Goal: Task Accomplishment & Management: Complete application form

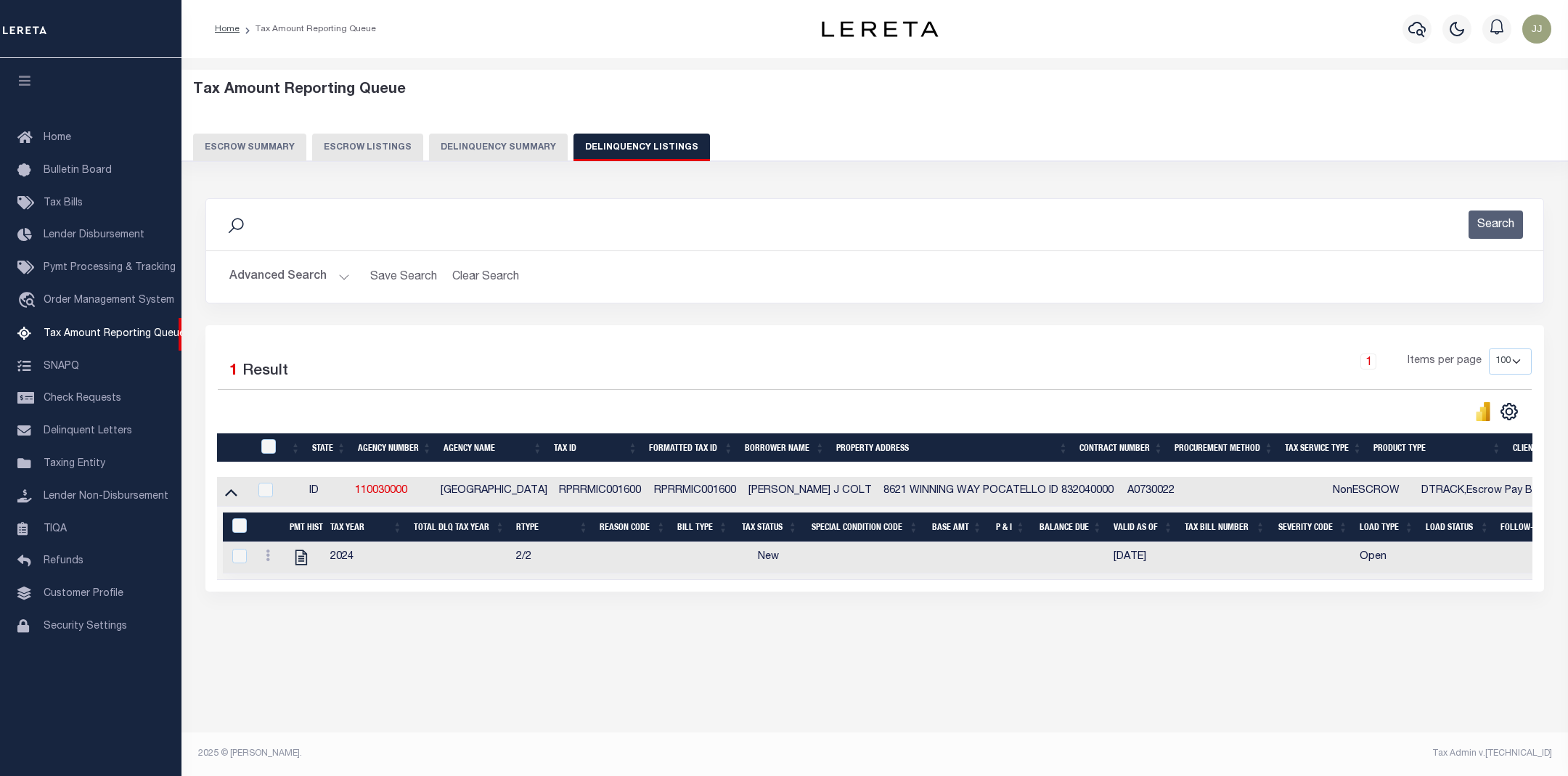
select select "100"
click at [299, 562] on icon "" at bounding box center [301, 557] width 19 height 19
checkbox input "true"
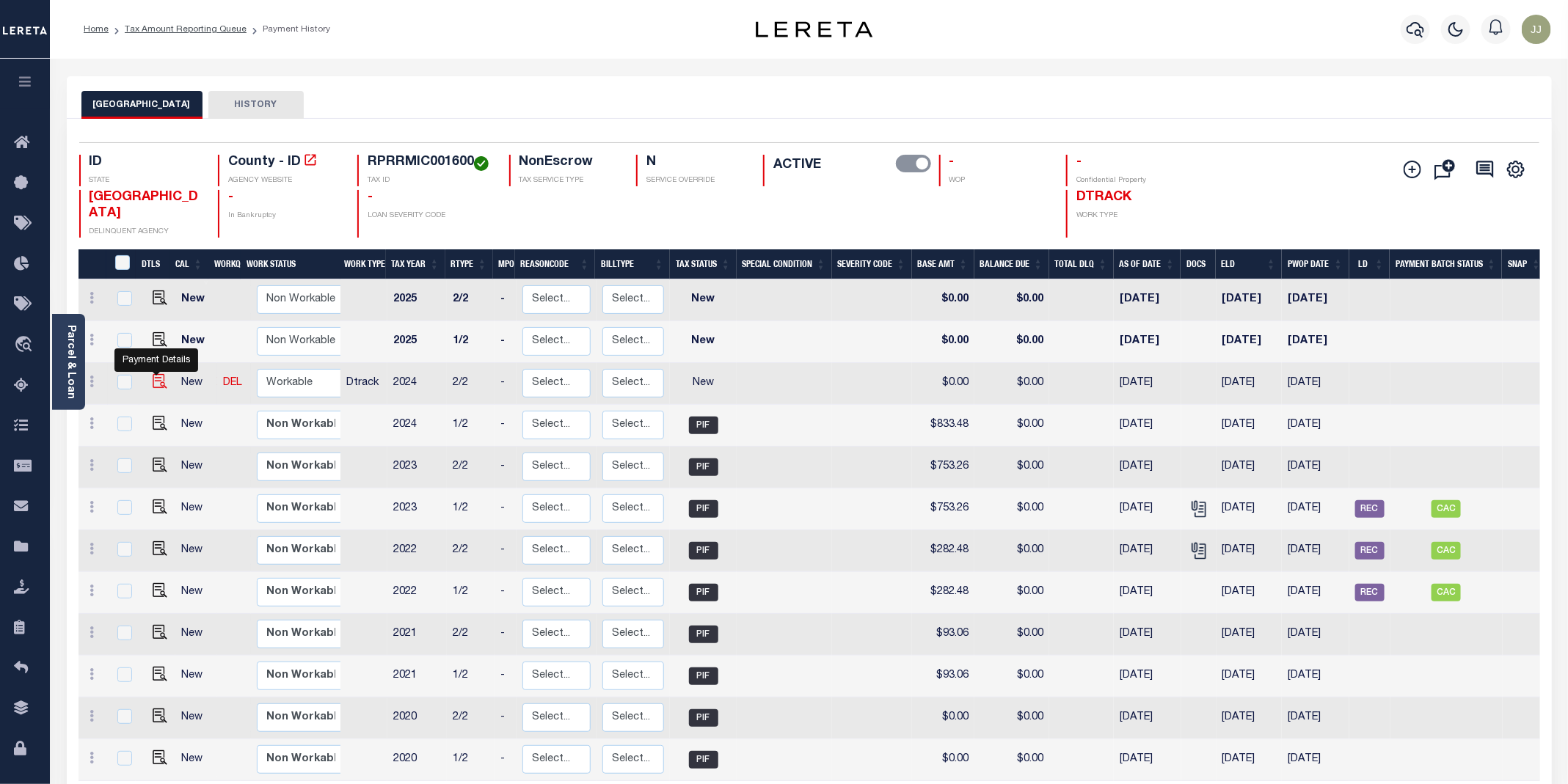
click at [157, 389] on img "" at bounding box center [160, 381] width 15 height 15
checkbox input "true"
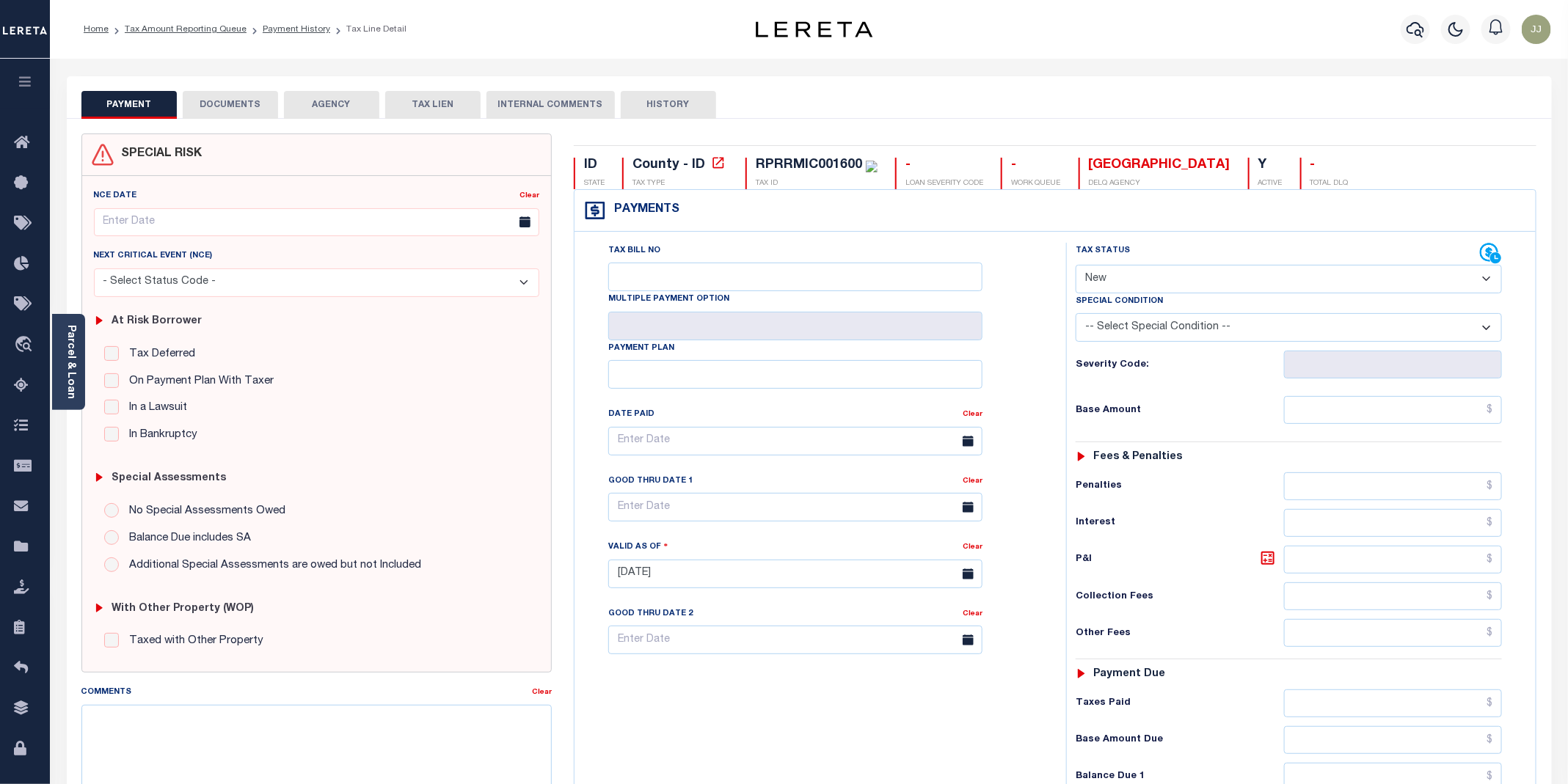
click at [1169, 293] on select "- Select Status Code - Open Due/Unpaid Paid Incomplete No Tax Due Internal Refu…" at bounding box center [1289, 279] width 426 height 29
select select "PYD"
click at [1076, 266] on select "- Select Status Code - Open Due/Unpaid Paid Incomplete No Tax Due Internal Refu…" at bounding box center [1289, 279] width 426 height 29
type input "[DATE]"
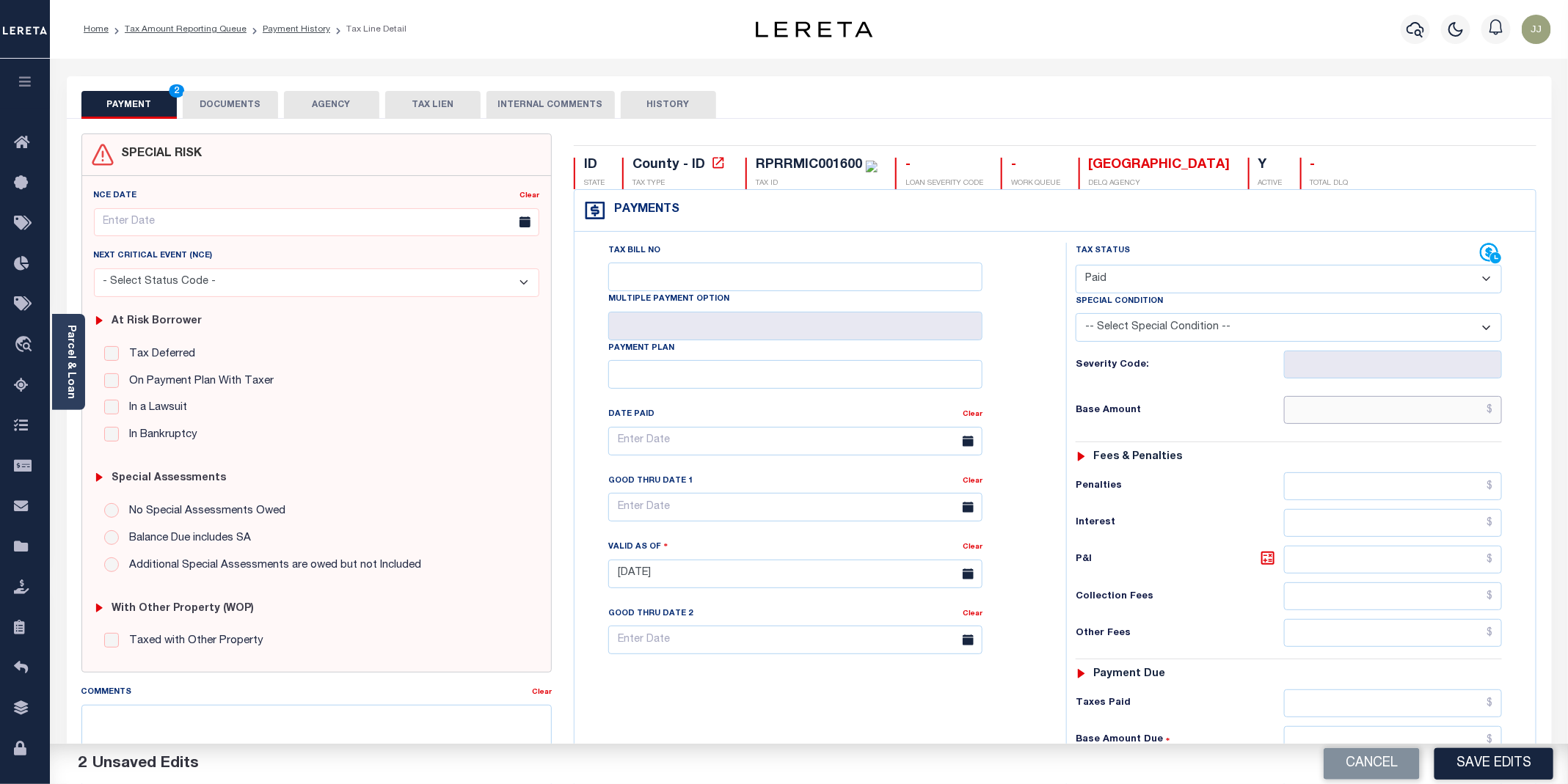
click at [1337, 423] on input "text" at bounding box center [1392, 410] width 218 height 28
type input "$0.00"
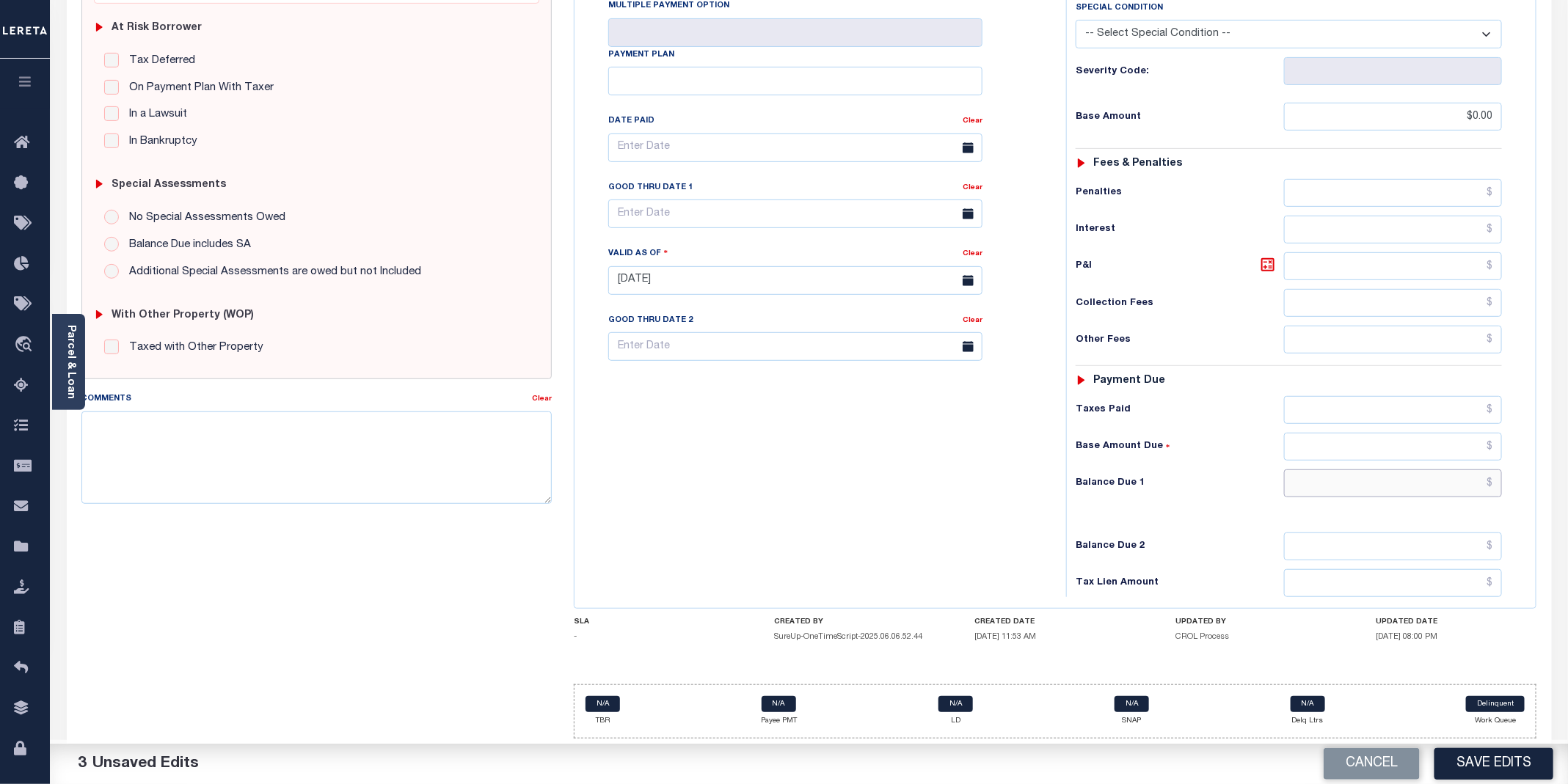
click at [1376, 482] on input "text" at bounding box center [1392, 483] width 218 height 28
type input "$0.00"
click at [148, 467] on textarea "Comments" at bounding box center [316, 458] width 470 height 93
paste textarea "08/14/2025 - Per Jennifer at Bannock county properties have been paid in full f…"
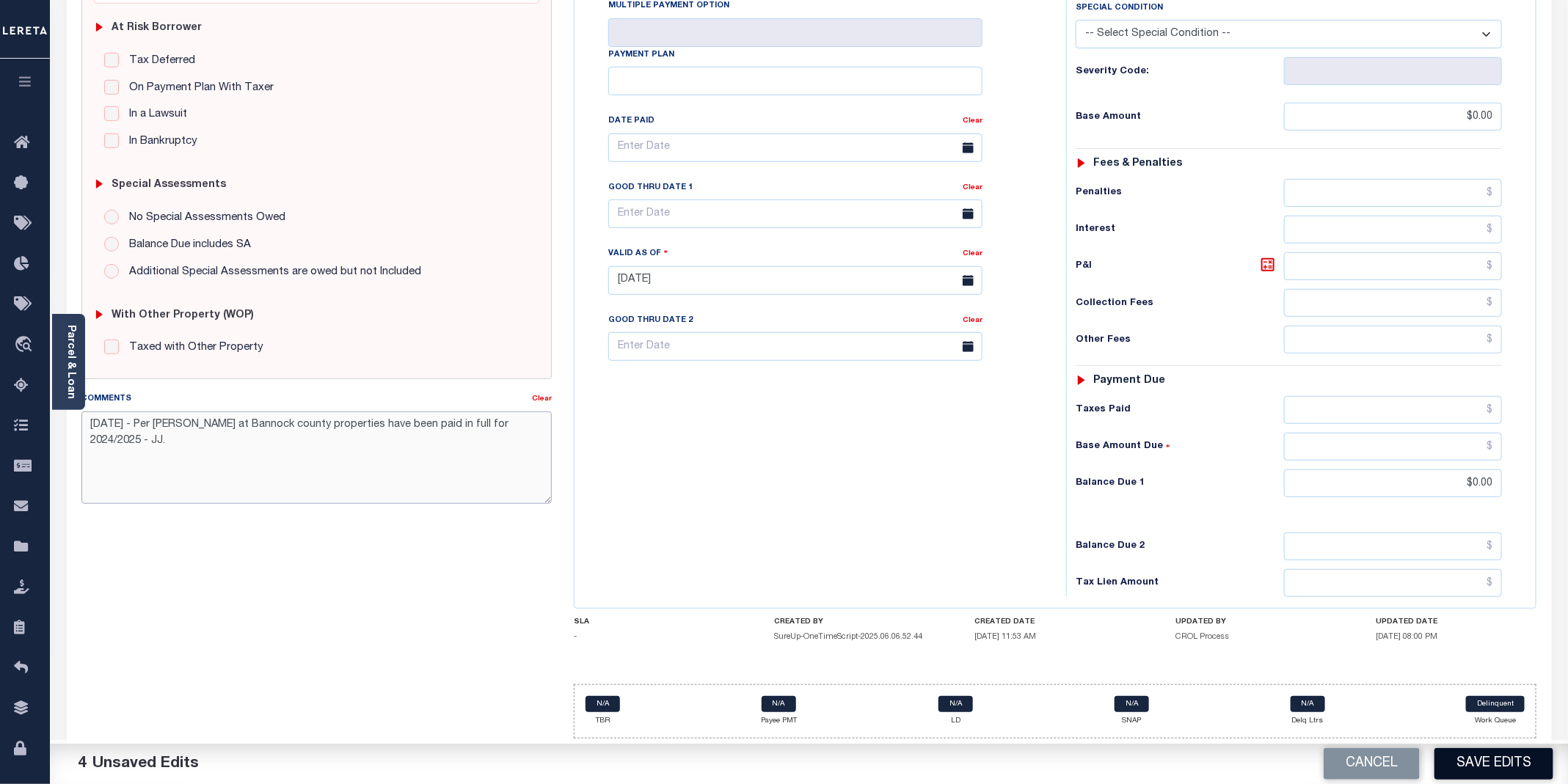
type textarea "08/14/2025 - Per Jennifer at Bannock county properties have been paid in full f…"
click at [1478, 769] on button "Save Edits" at bounding box center [1493, 764] width 119 height 31
checkbox input "false"
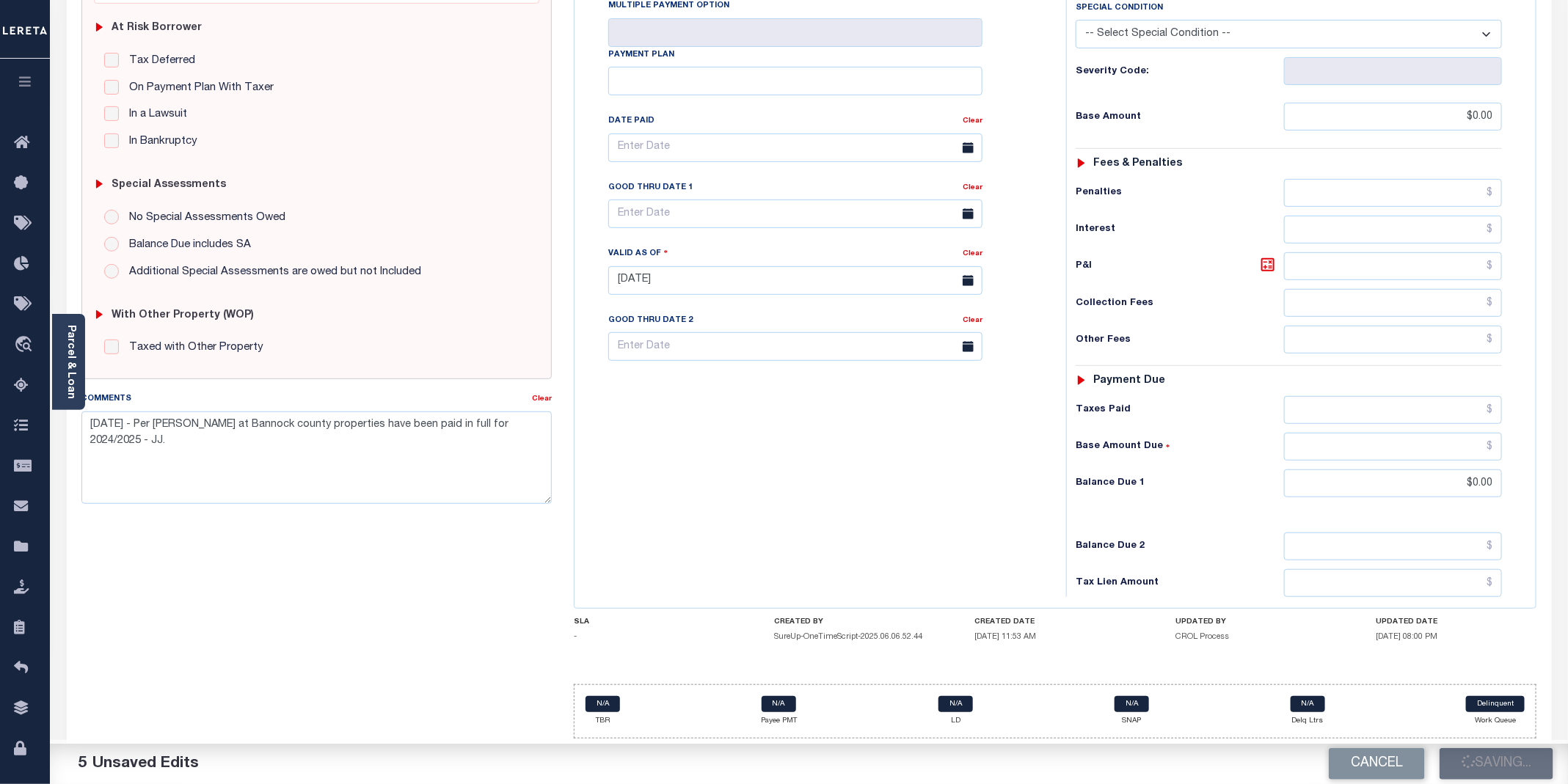
checkbox input "false"
type input "$0"
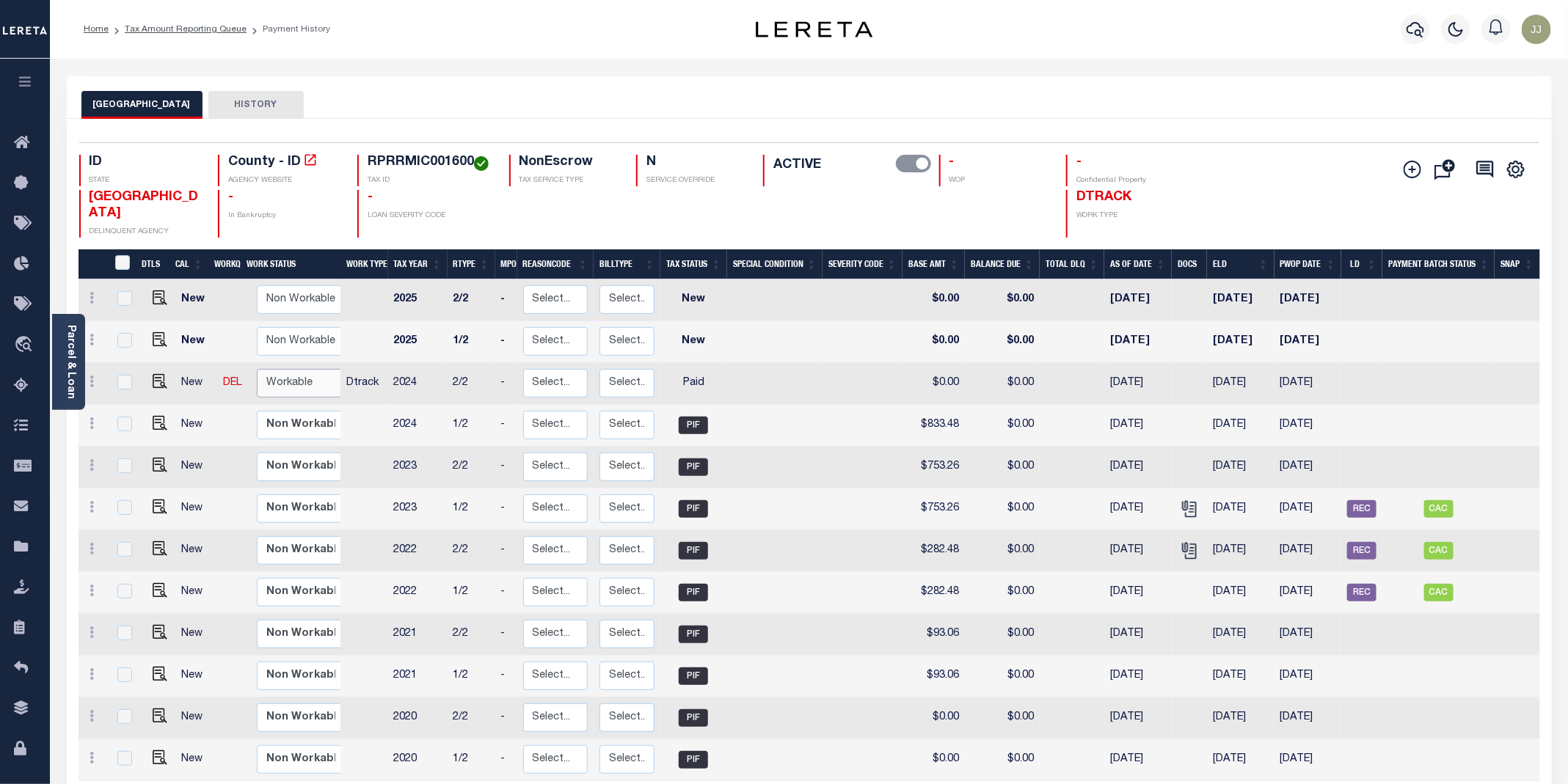
click at [280, 398] on select "Non Workable Workable" at bounding box center [301, 383] width 88 height 29
checkbox input "true"
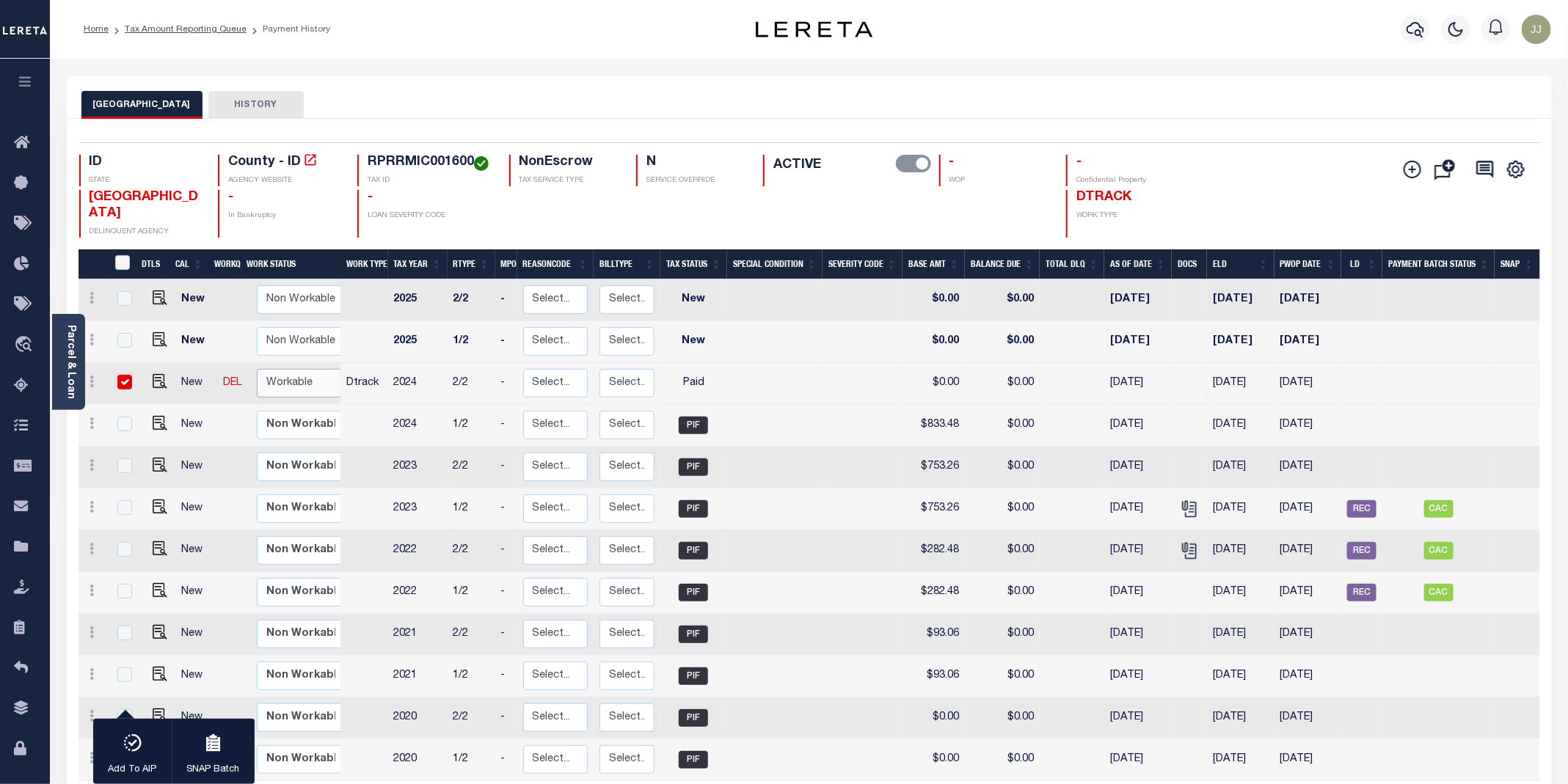
select select "true"
click at [257, 387] on select "Non Workable Workable" at bounding box center [301, 383] width 88 height 29
checkbox input "false"
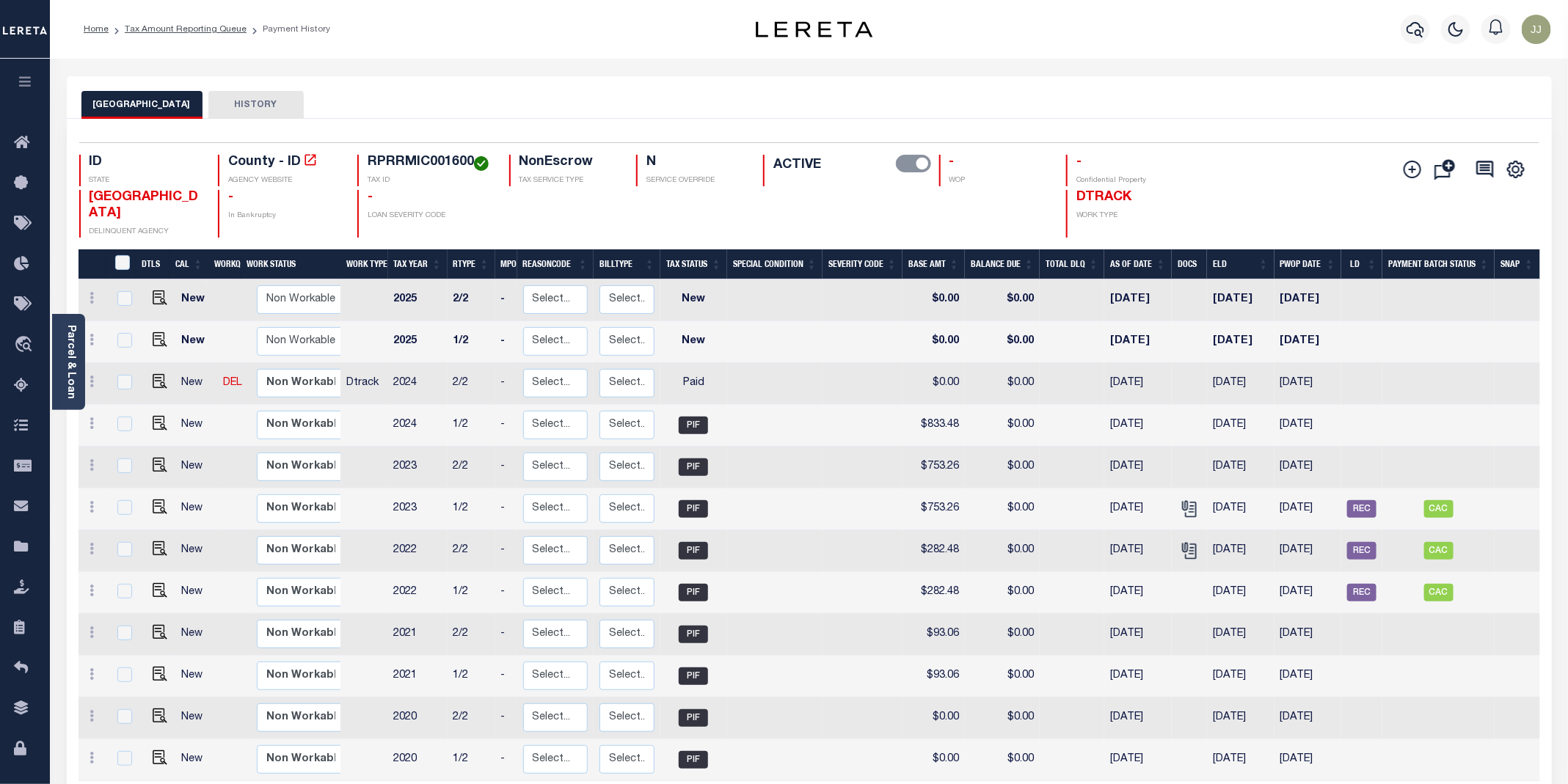
click at [462, 206] on h4 "-" at bounding box center [428, 197] width 123 height 16
click at [18, 390] on icon at bounding box center [26, 386] width 23 height 18
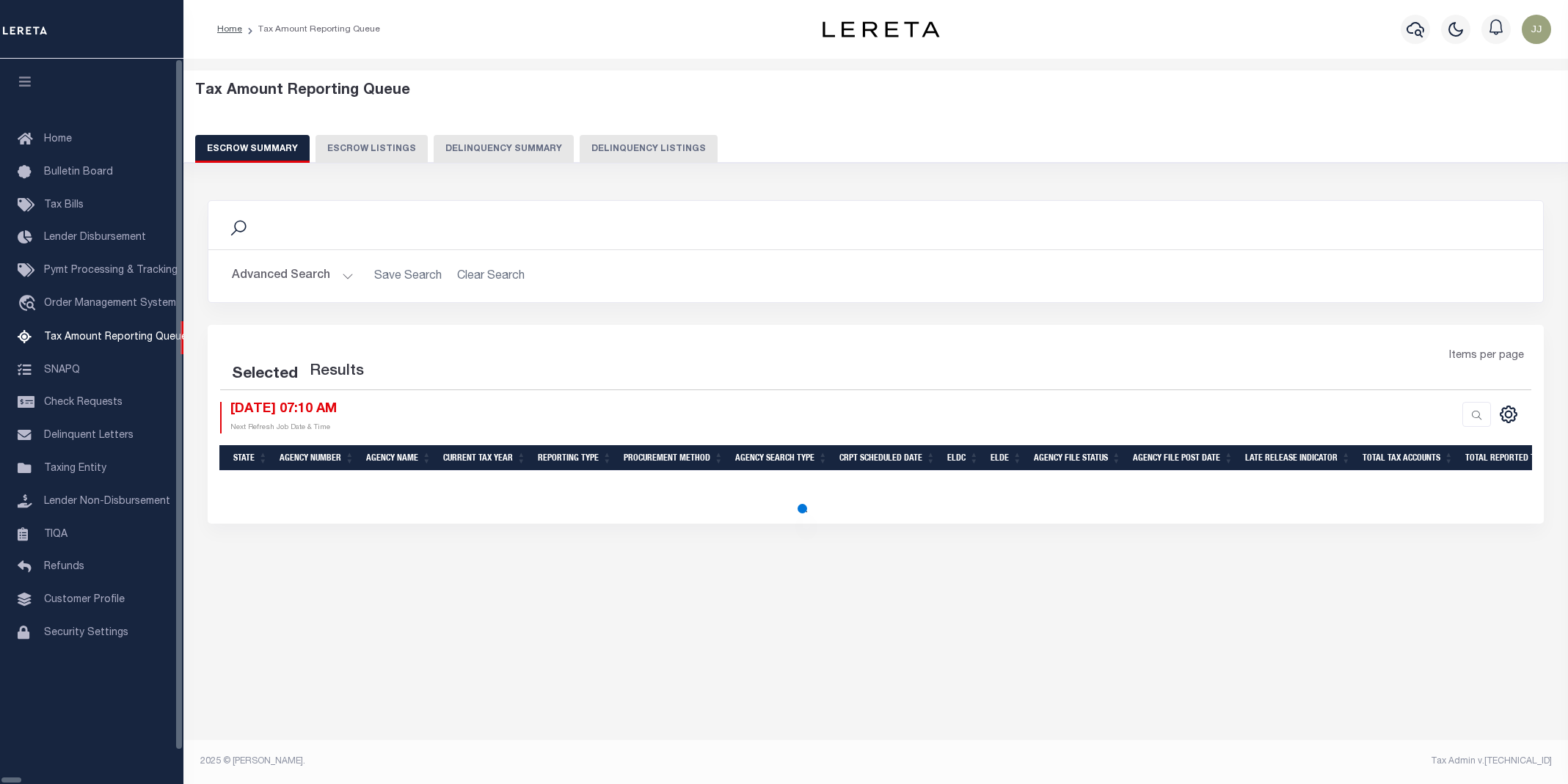
select select "100"
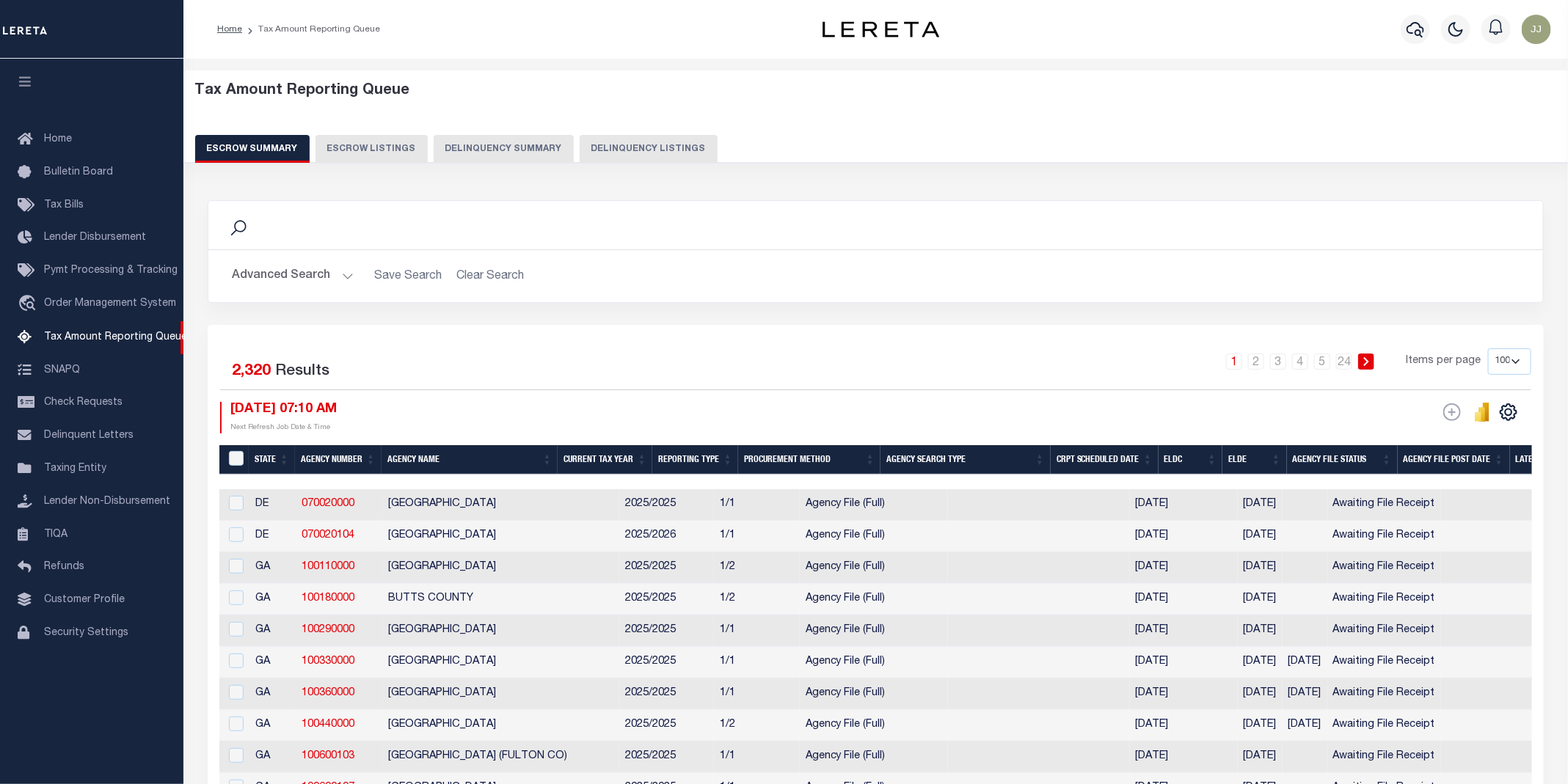
click at [648, 141] on button "Delinquency Listings" at bounding box center [648, 149] width 138 height 28
select select "100"
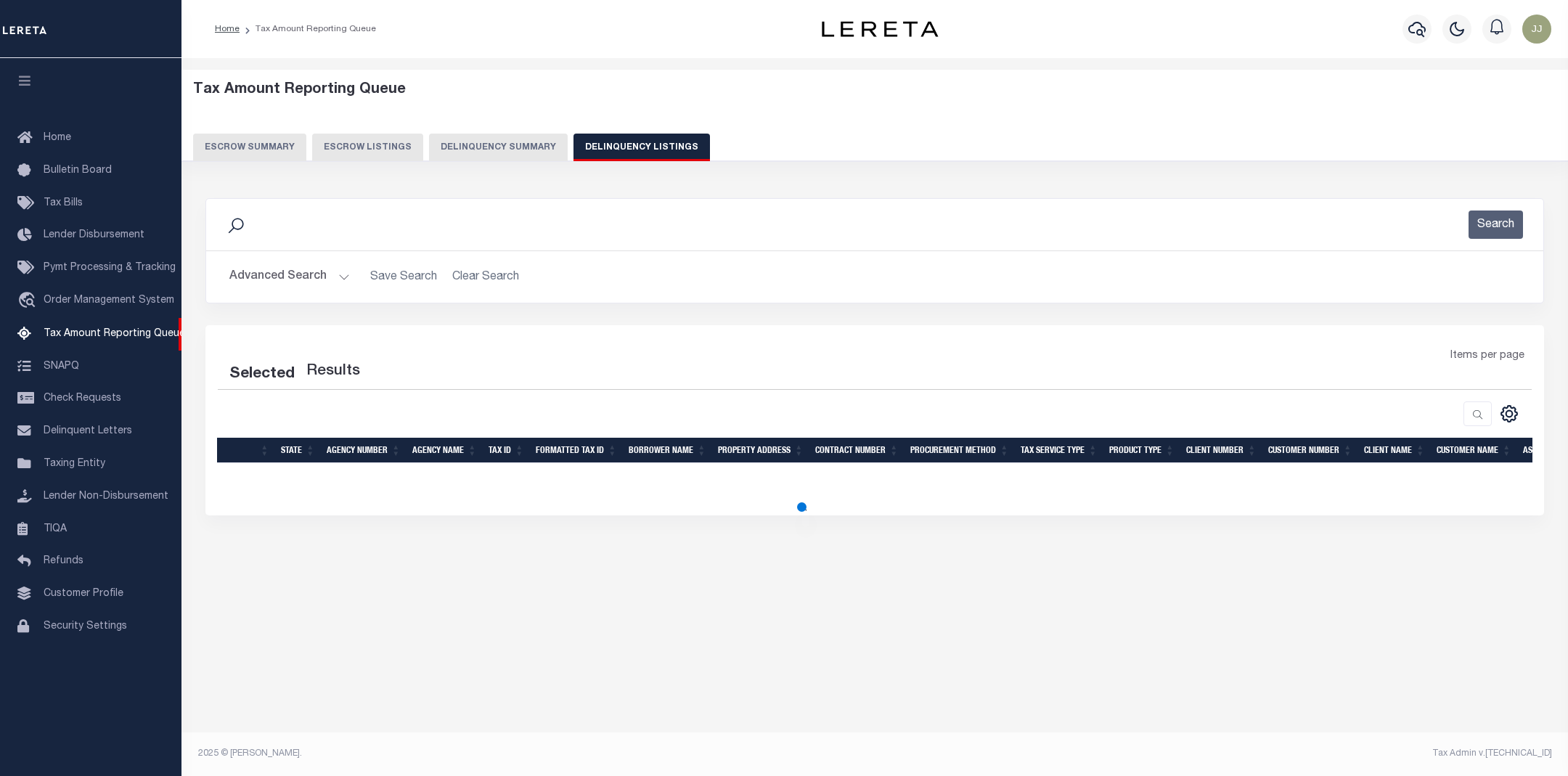
select select "100"
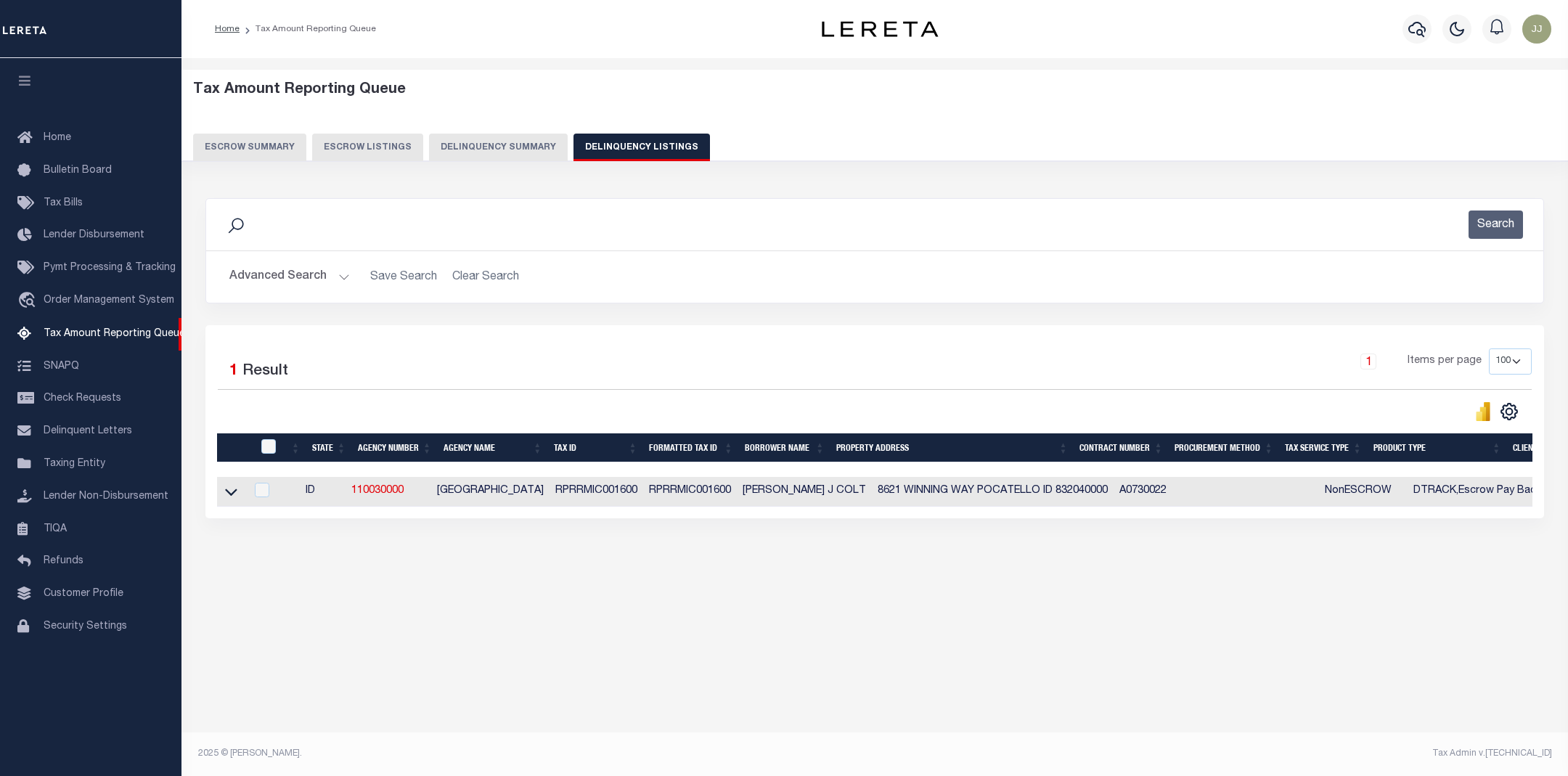
click at [325, 285] on button "Advanced Search" at bounding box center [289, 276] width 121 height 29
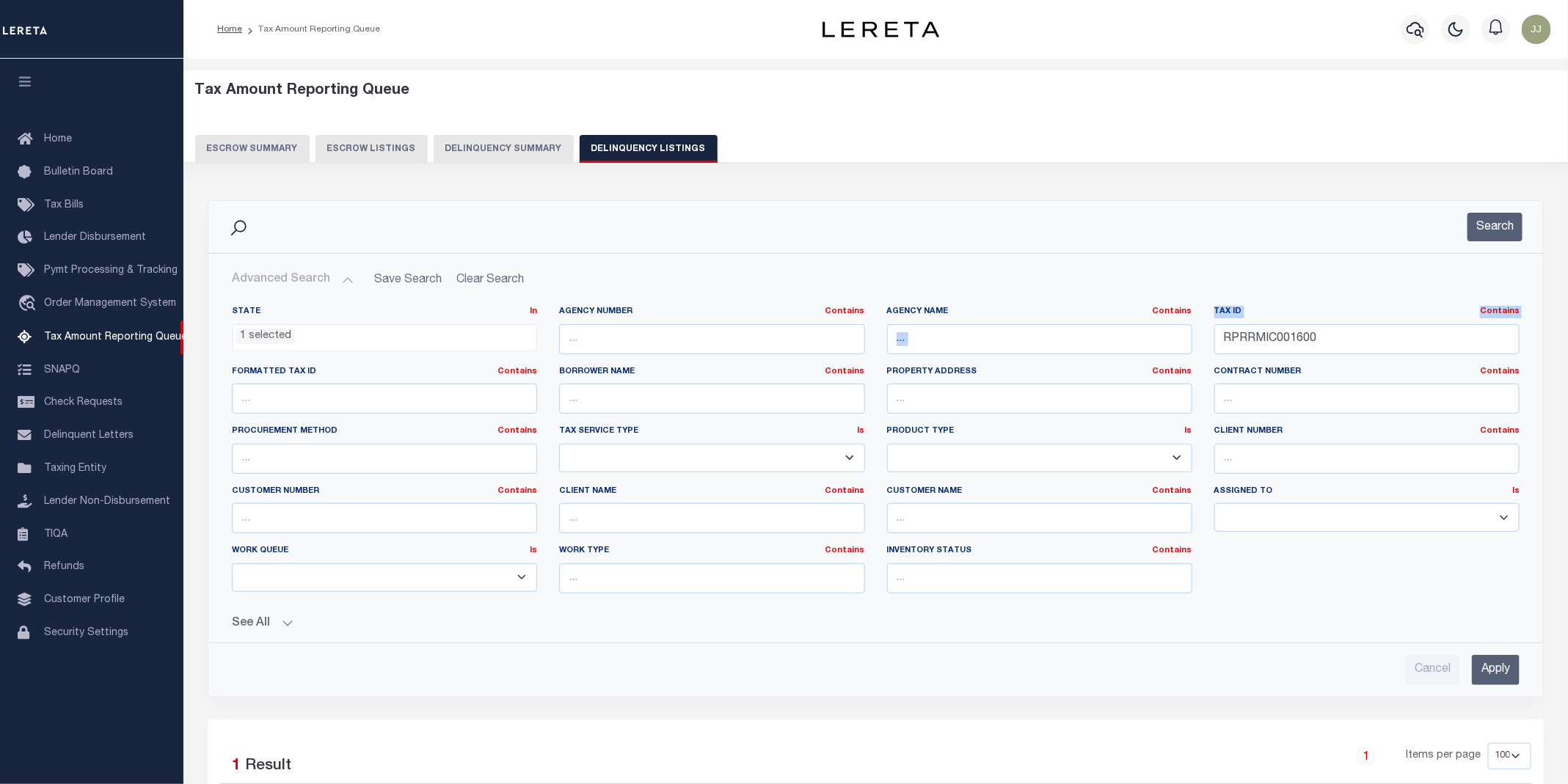
drag, startPoint x: 1334, startPoint y: 356, endPoint x: 1183, endPoint y: 355, distance: 151.0
click at [1183, 355] on div "State In In AK AL AR AZ CA CO CT DC DE FL GA GU HI IA ID IL IN KS KY LA MA MD M…" at bounding box center [875, 455] width 1309 height 299
click at [289, 339] on li "1 selected" at bounding box center [265, 336] width 59 height 16
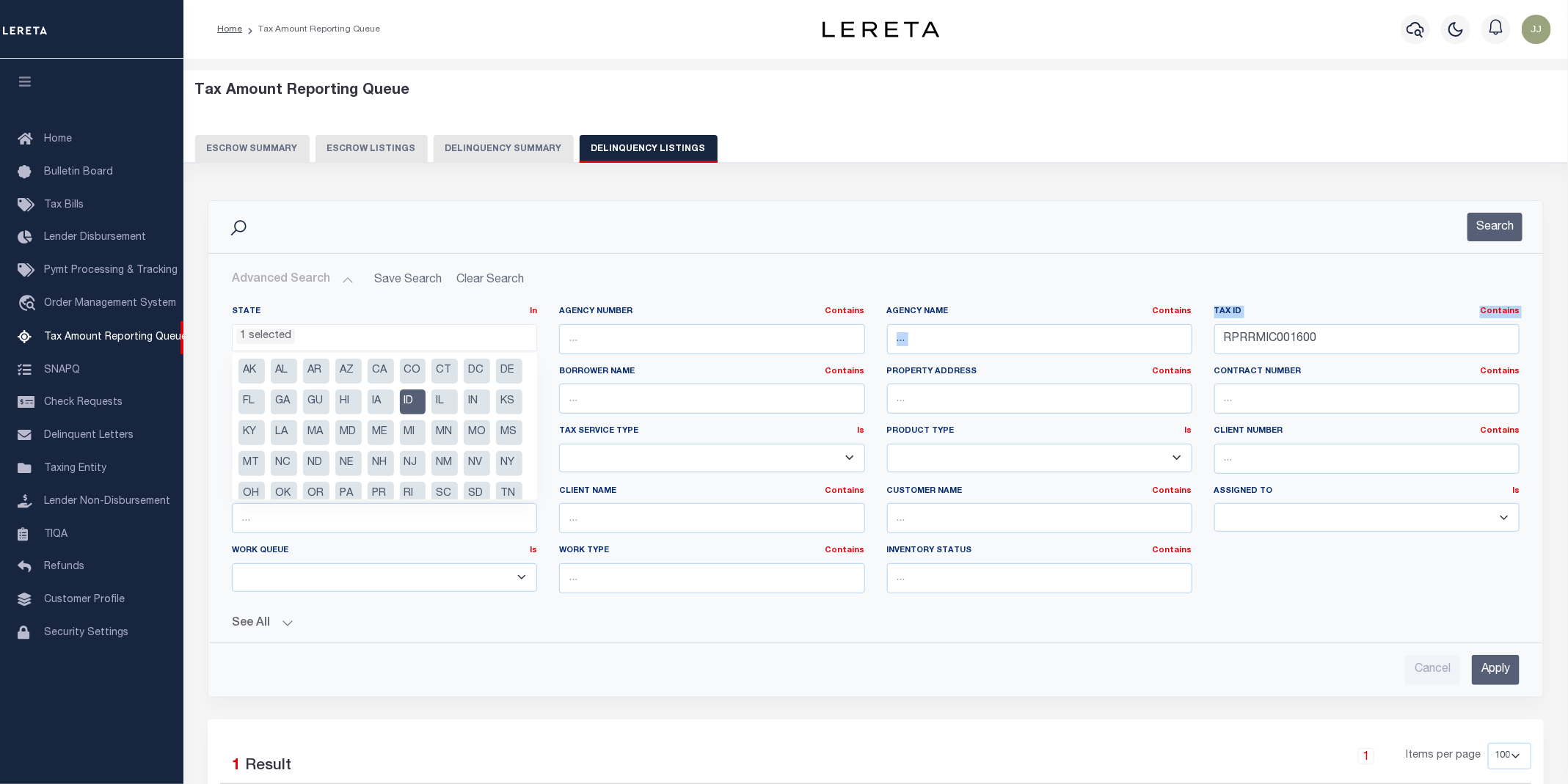
click at [426, 401] on li "ID" at bounding box center [413, 402] width 27 height 25
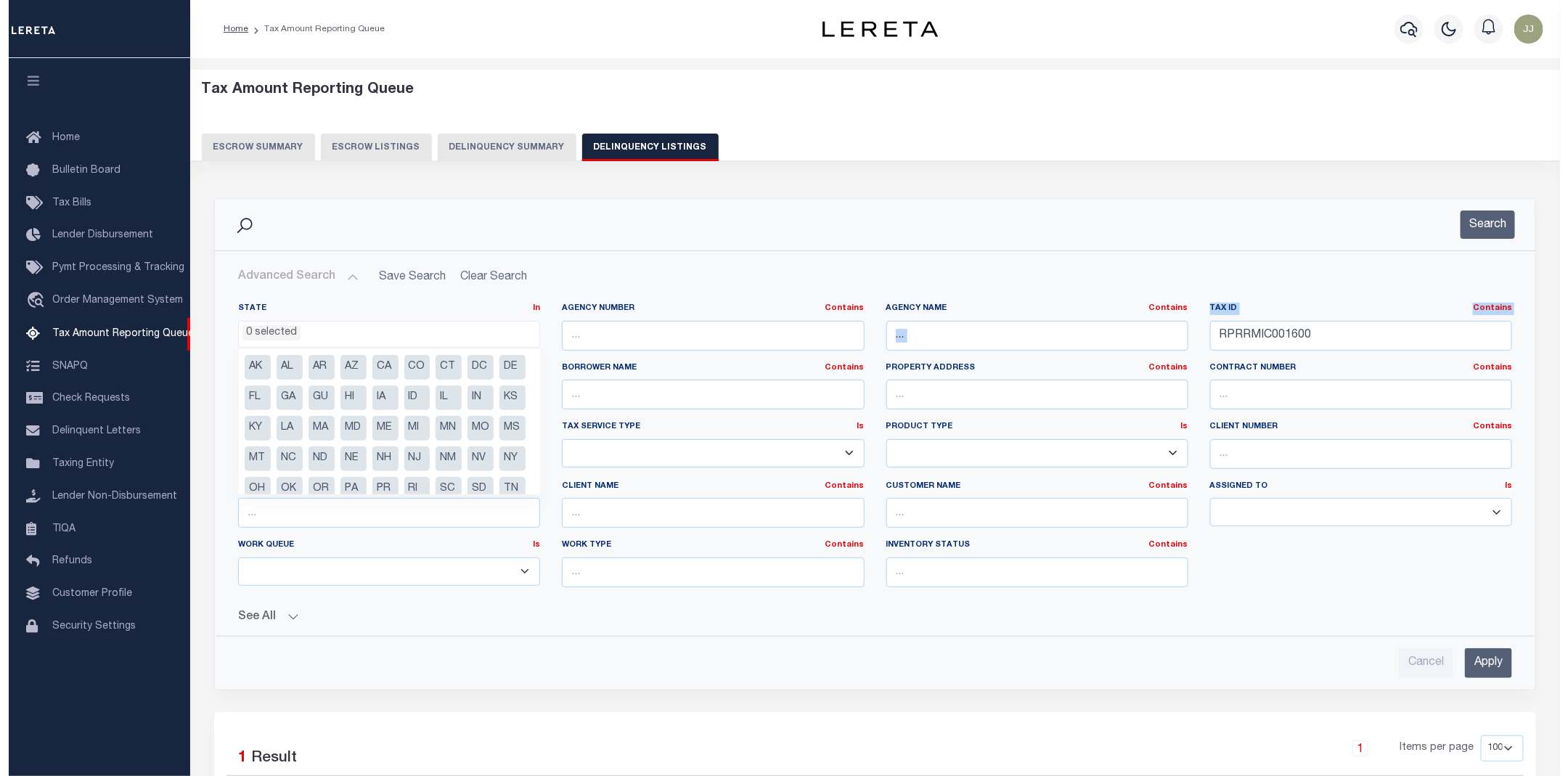
scroll to position [177, 0]
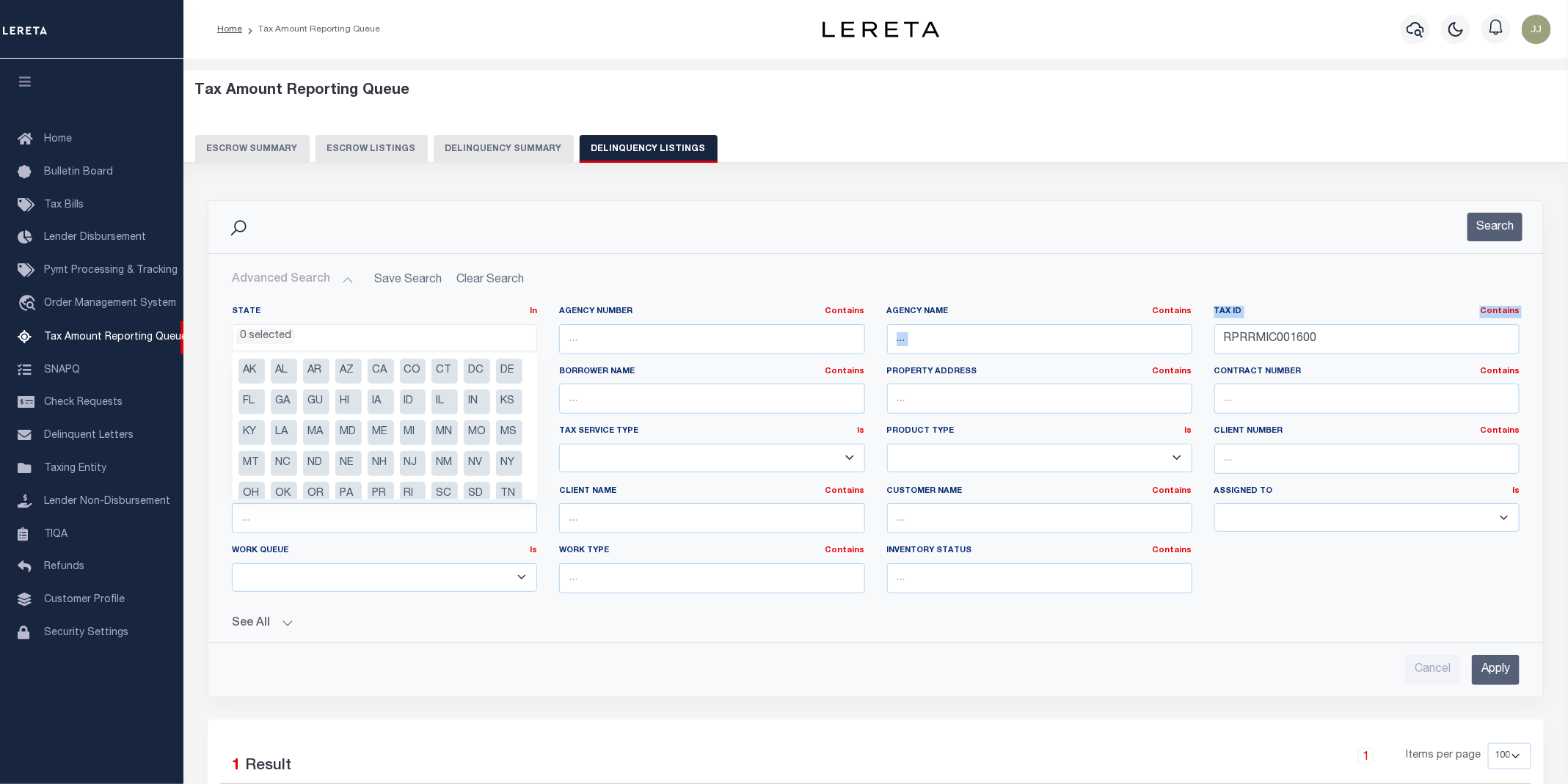
click at [329, 430] on li "MA" at bounding box center [317, 433] width 27 height 25
select select "MA"
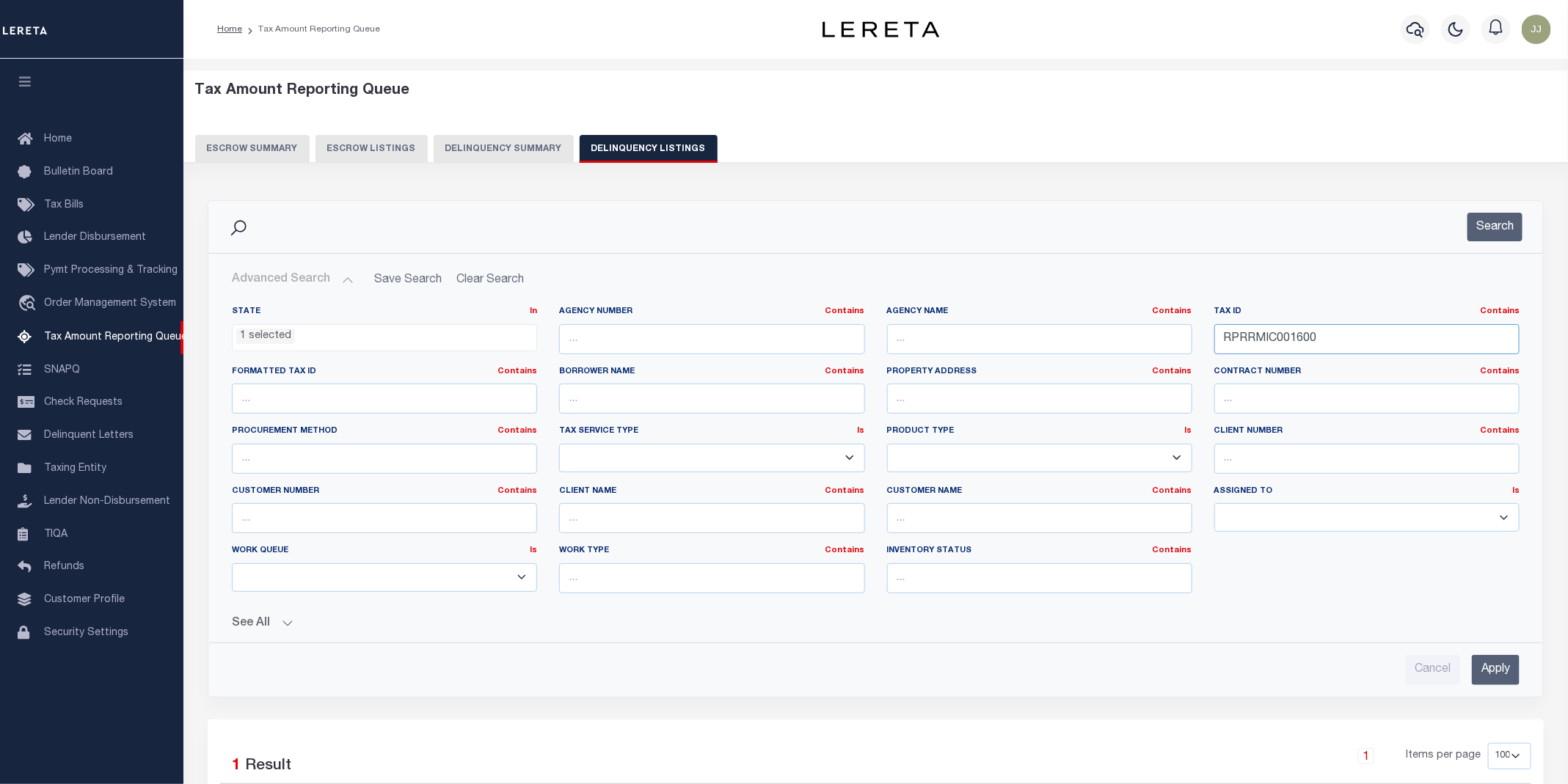
drag, startPoint x: 1338, startPoint y: 343, endPoint x: 1191, endPoint y: 336, distance: 147.2
click at [1191, 336] on div "State In In AK AL AR AZ CA CO CT DC DE FL GA GU HI IA ID IL IN KS KY LA MA MD M…" at bounding box center [875, 455] width 1309 height 299
paste input "15.263A"
type input "15.263A"
click at [1491, 680] on input "Apply" at bounding box center [1496, 670] width 48 height 30
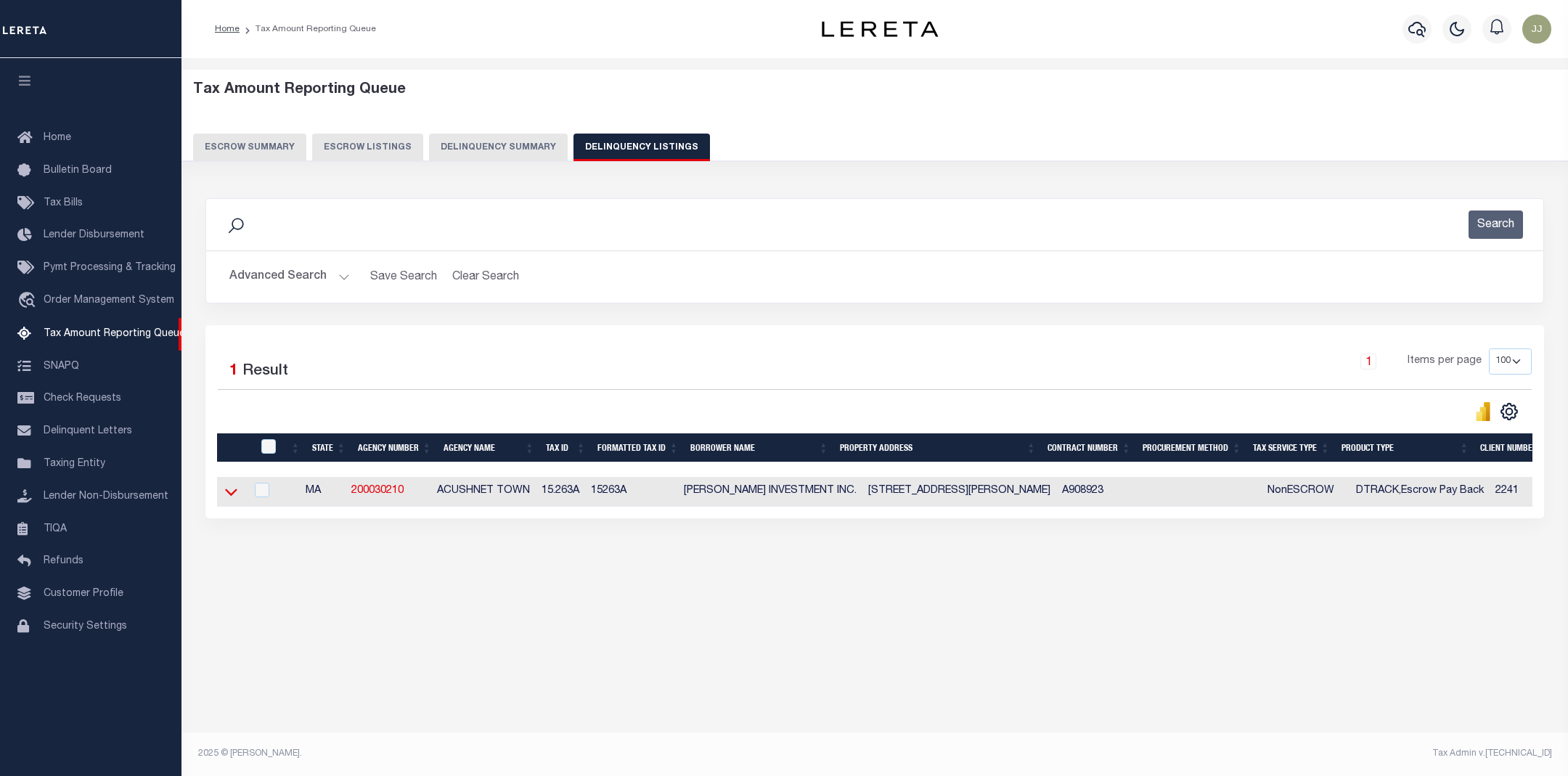
click at [231, 495] on icon at bounding box center [230, 491] width 12 height 16
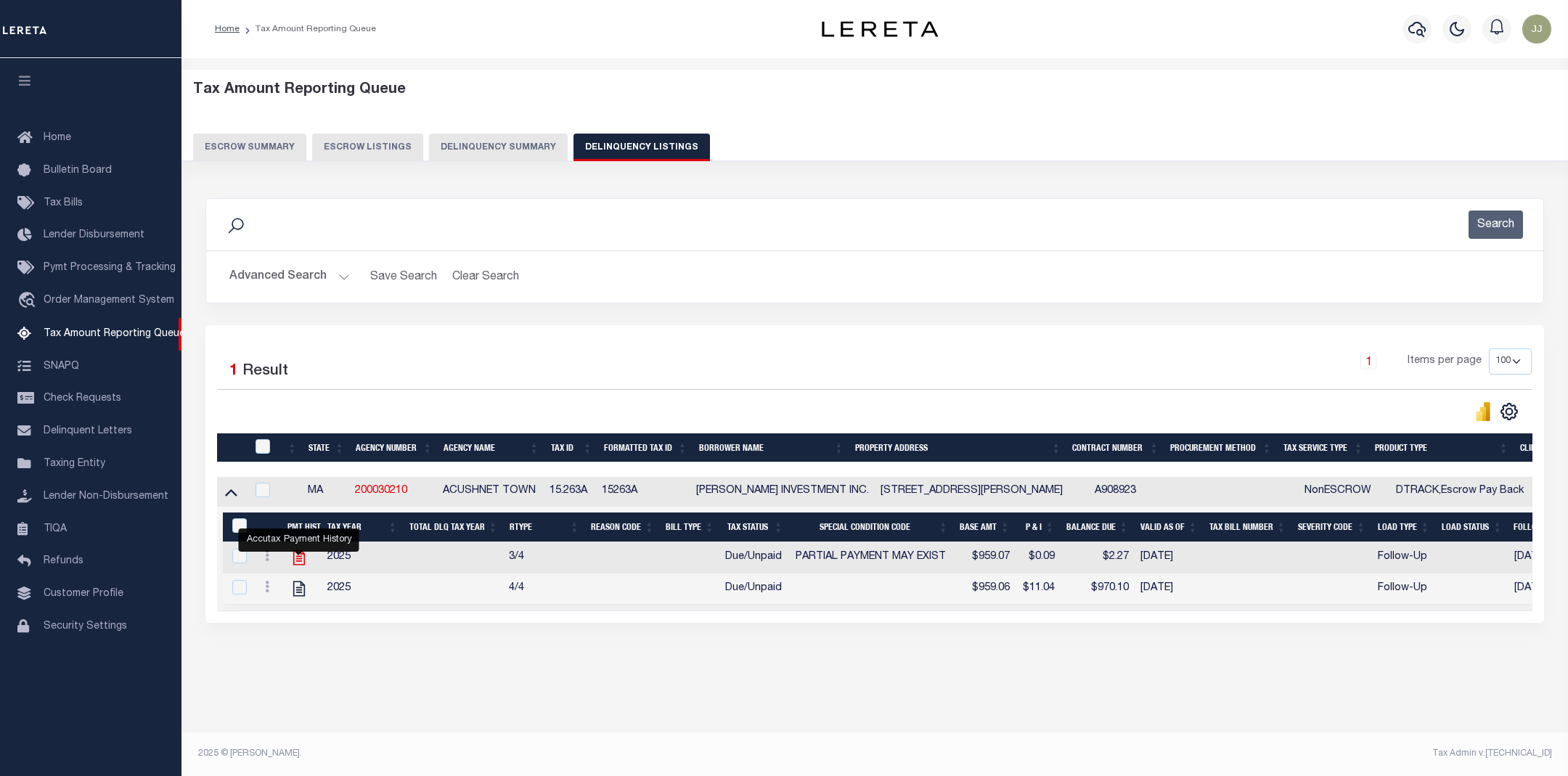
click at [299, 566] on icon "" at bounding box center [299, 558] width 11 height 16
checkbox input "true"
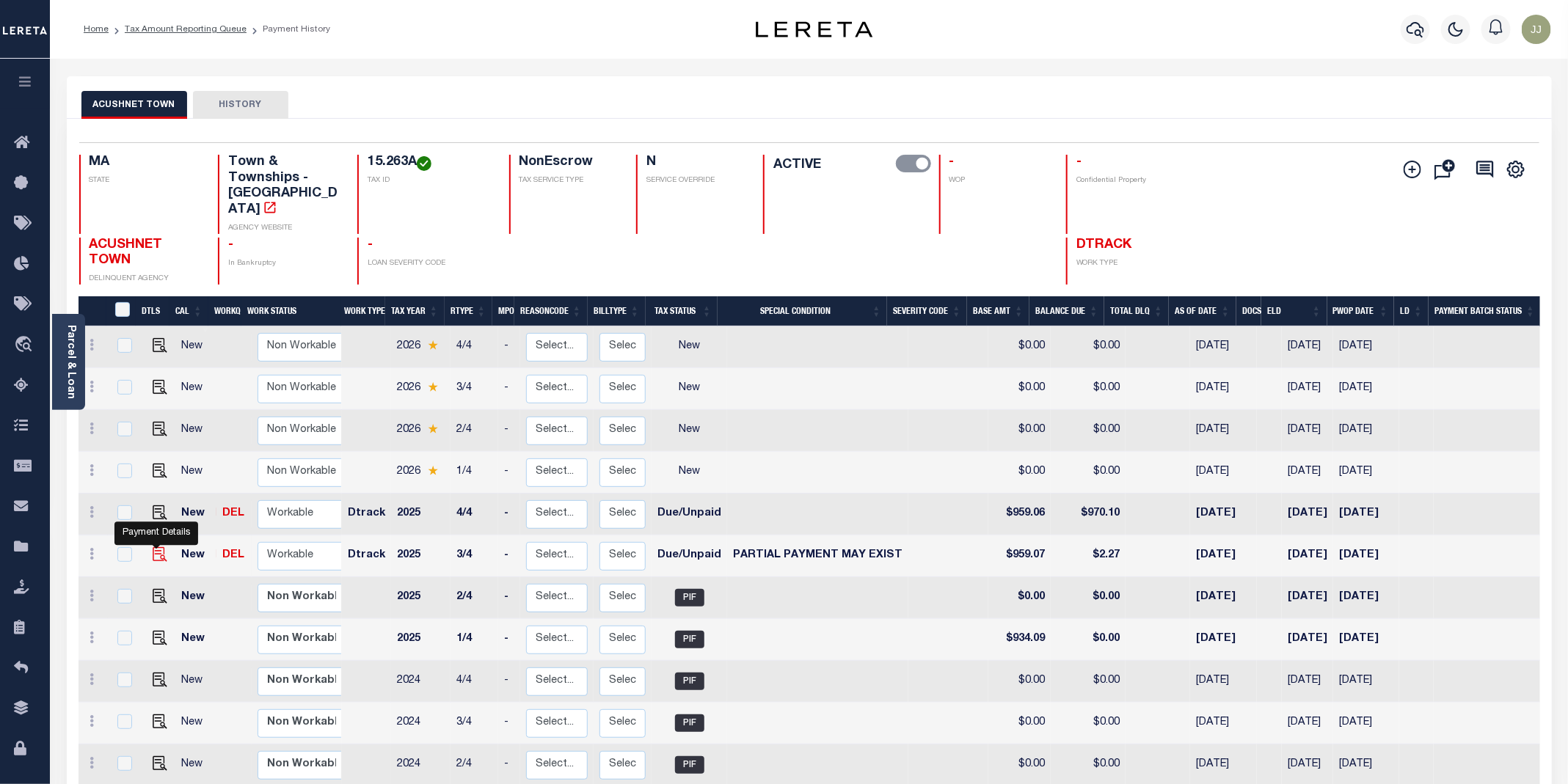
click at [162, 547] on img "" at bounding box center [160, 554] width 15 height 15
checkbox input "true"
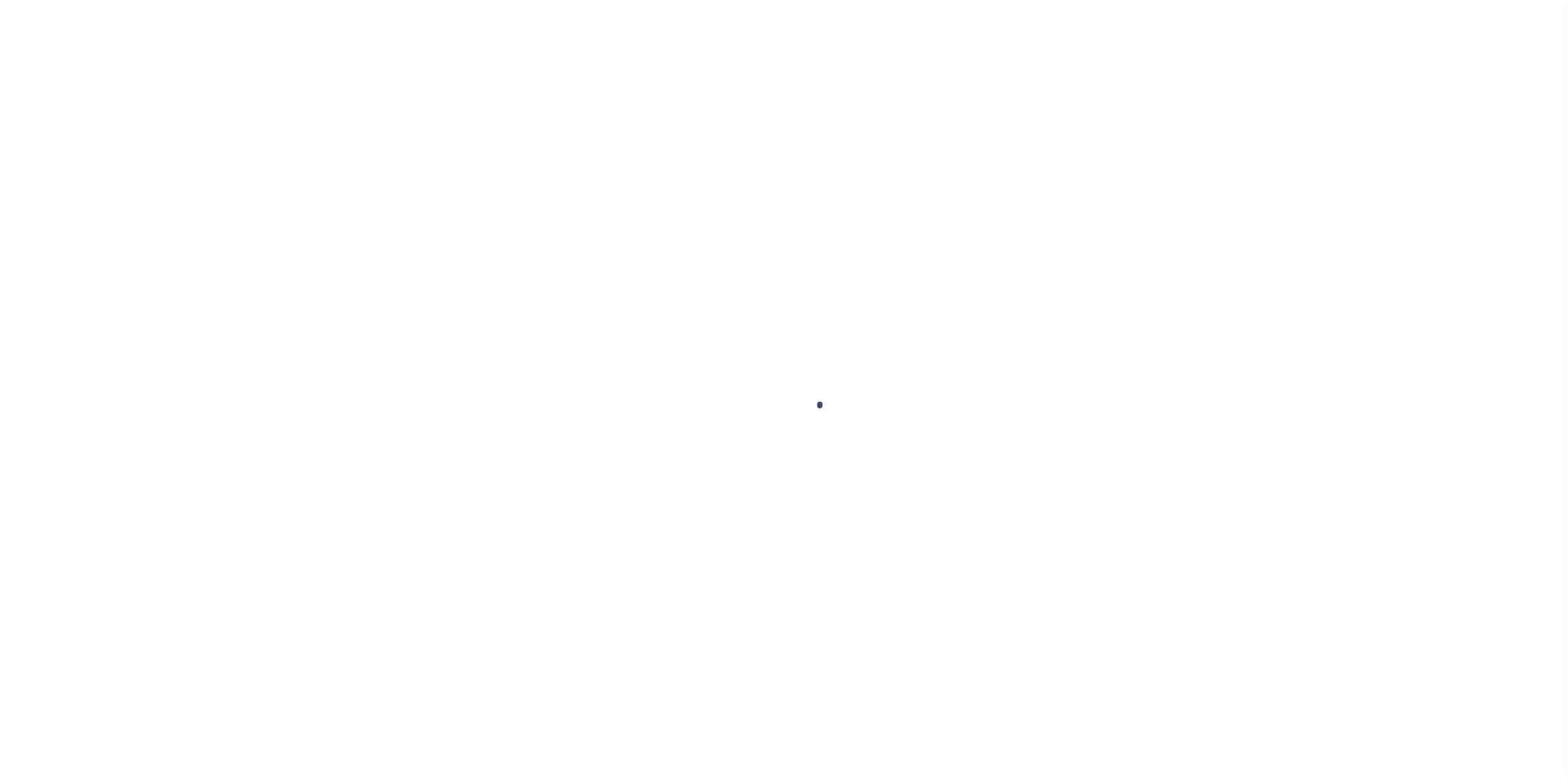
select select "DUE"
select select "15"
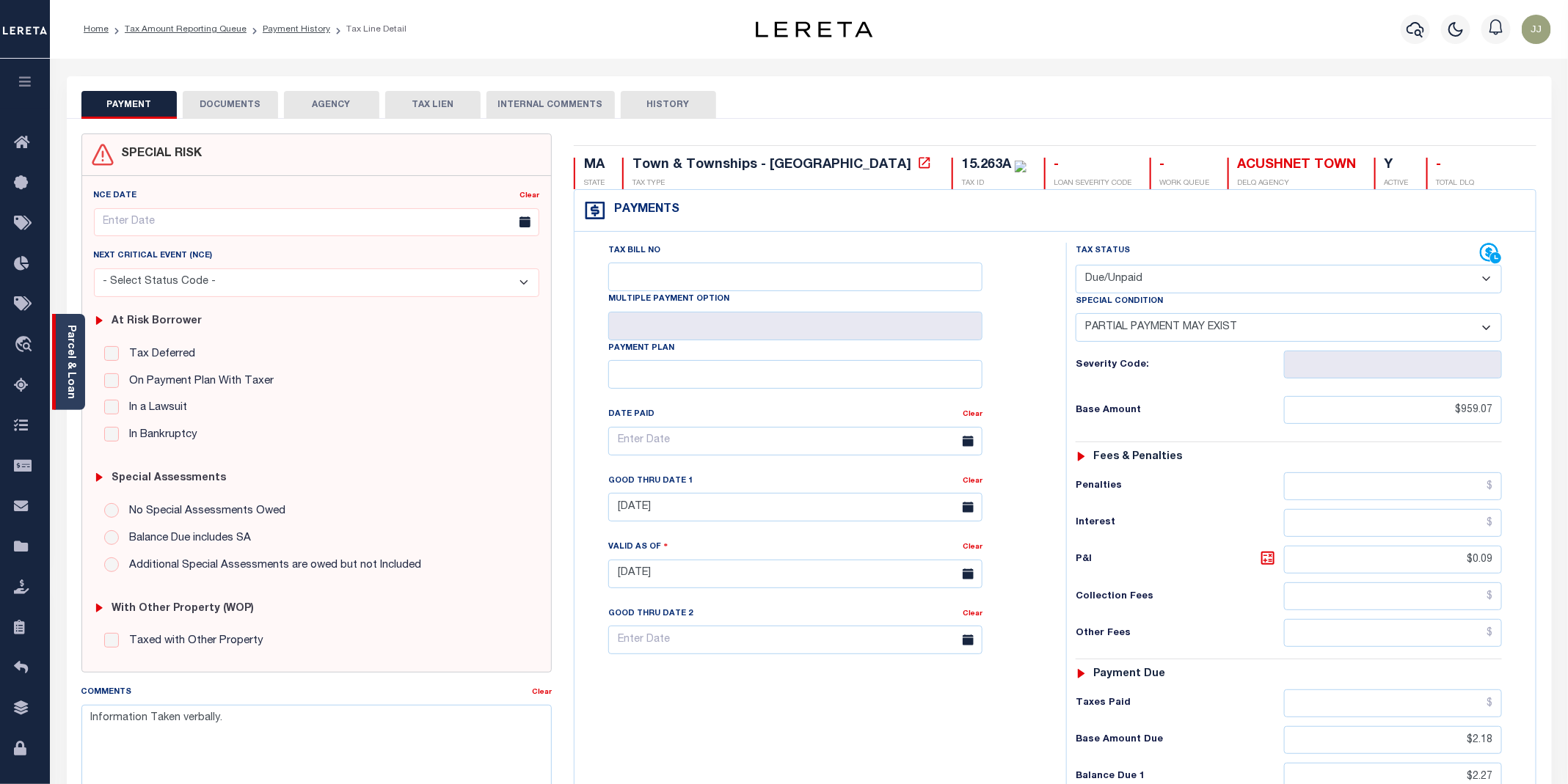
click at [75, 386] on link "Parcel & Loan" at bounding box center [70, 361] width 10 height 74
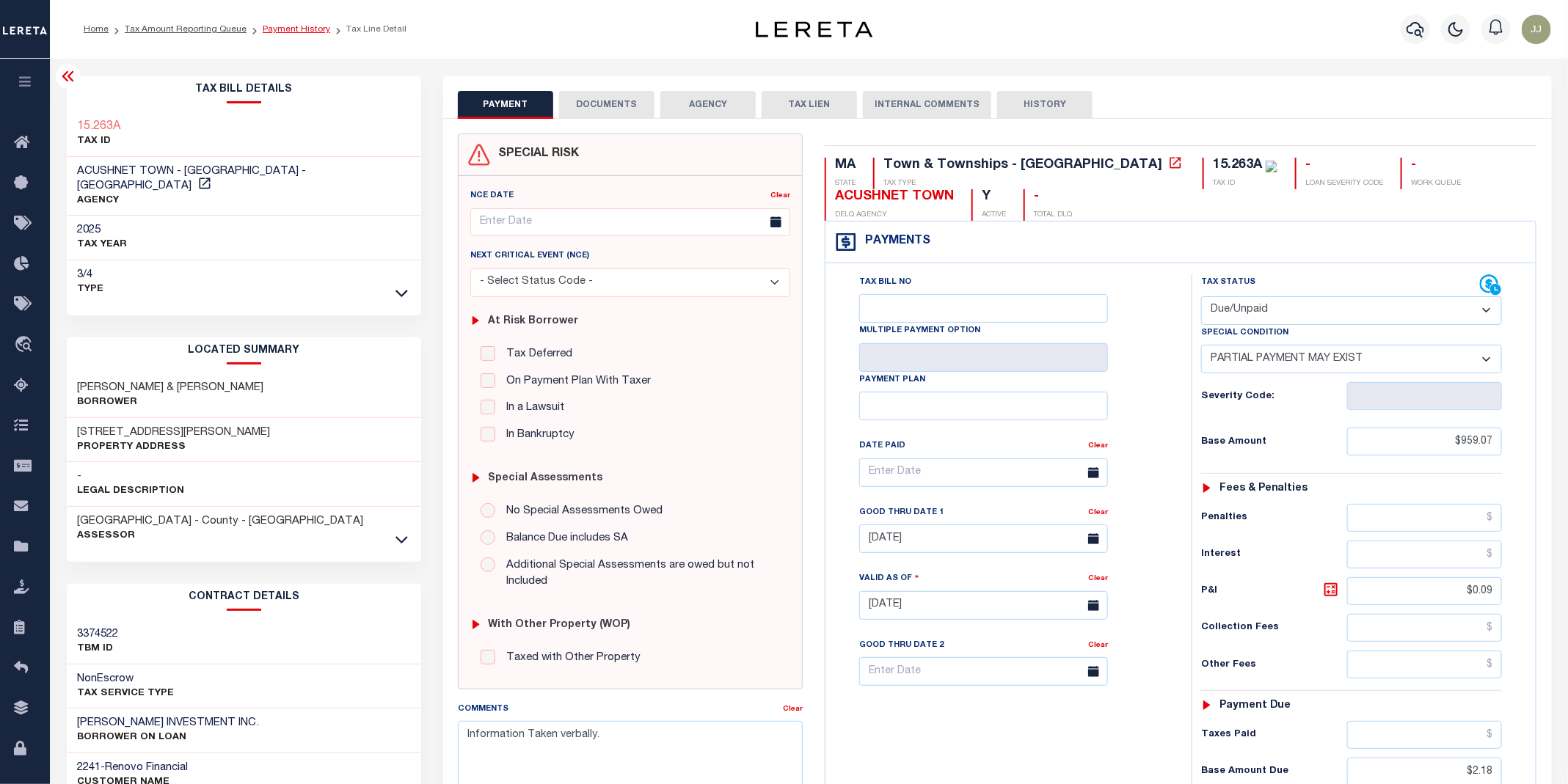
click at [291, 29] on link "Payment History" at bounding box center [296, 29] width 67 height 9
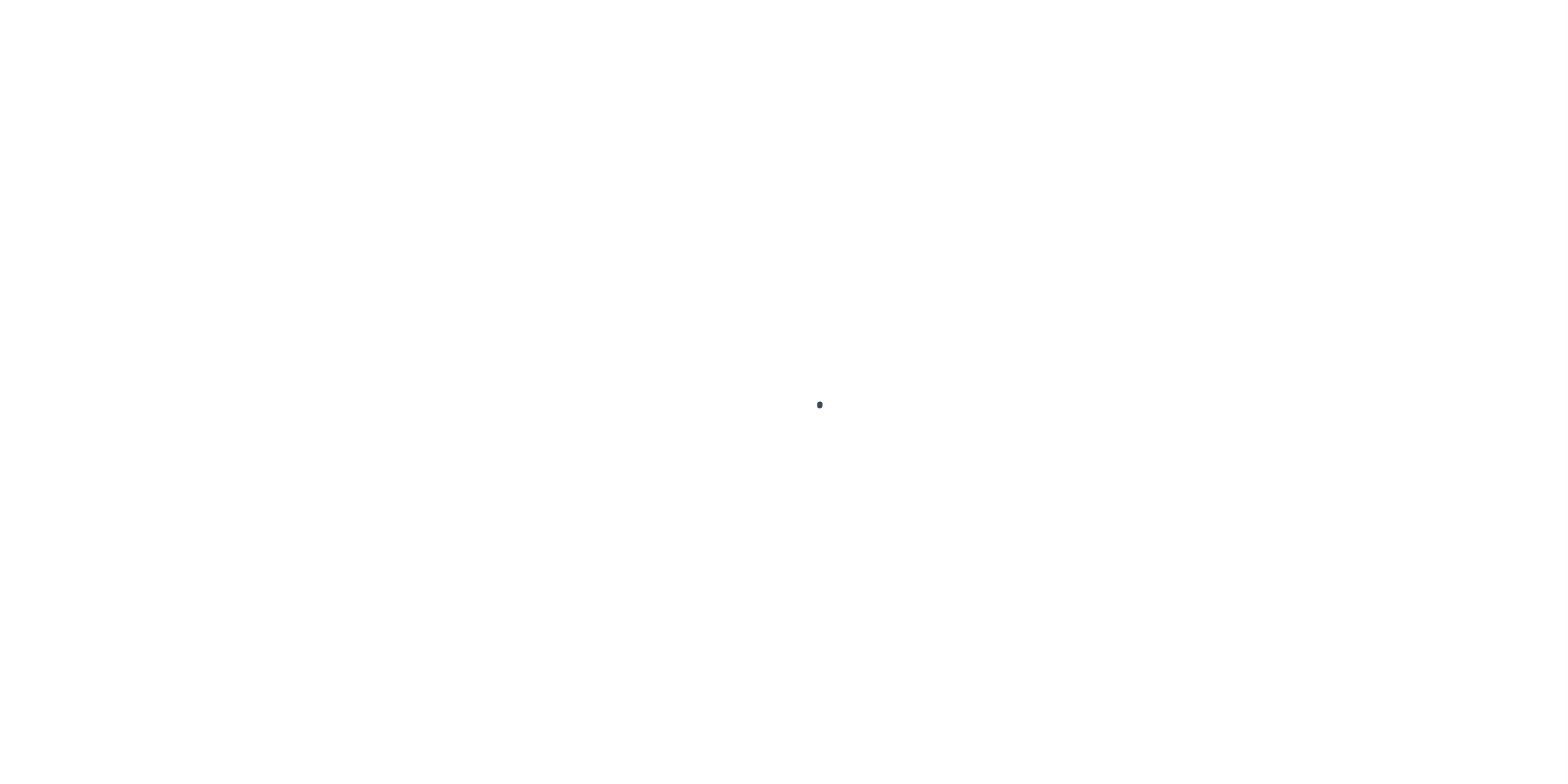
select select "DUE"
select select "15"
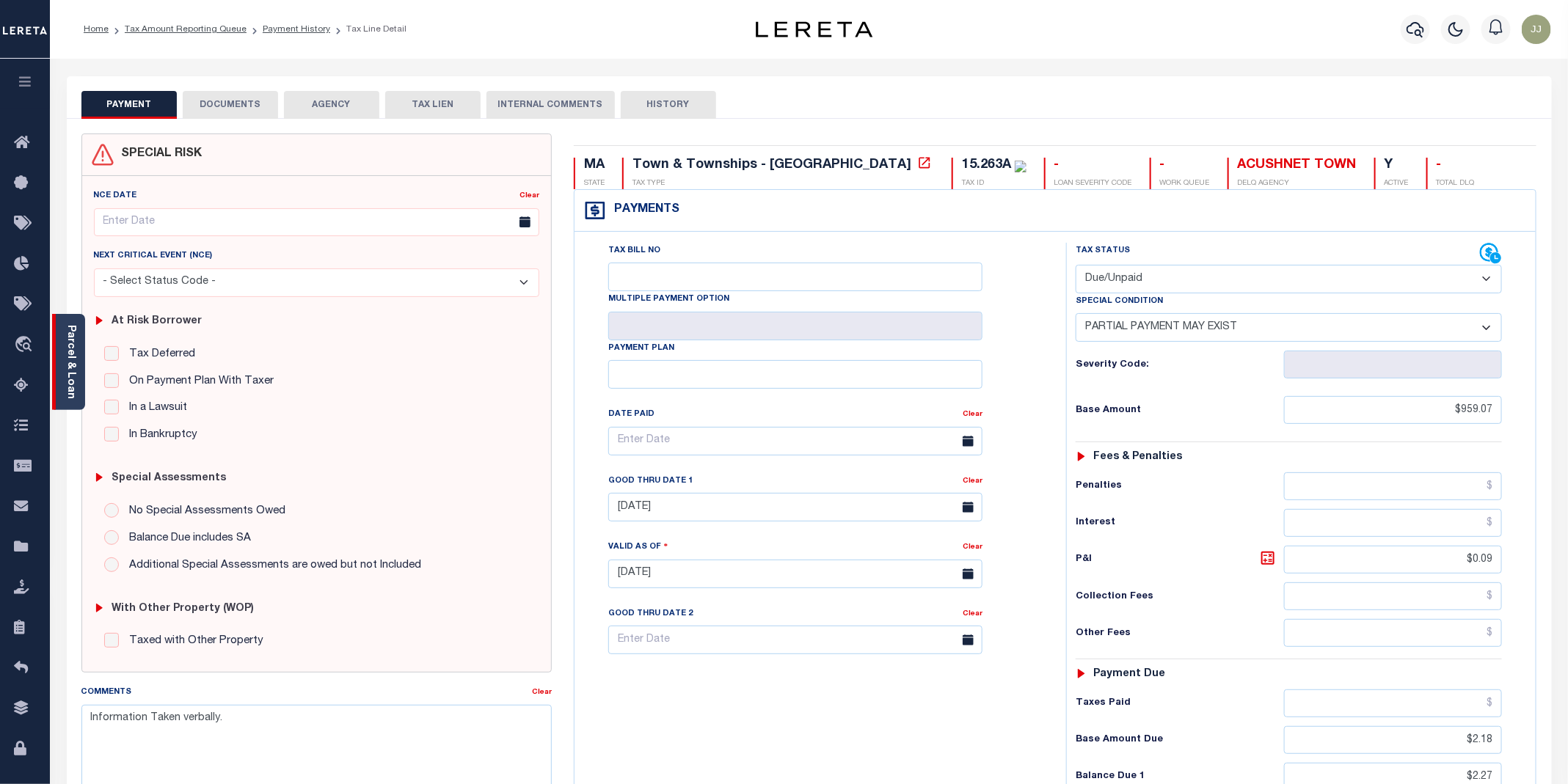
click at [60, 380] on div "Parcel & Loan" at bounding box center [69, 362] width 33 height 96
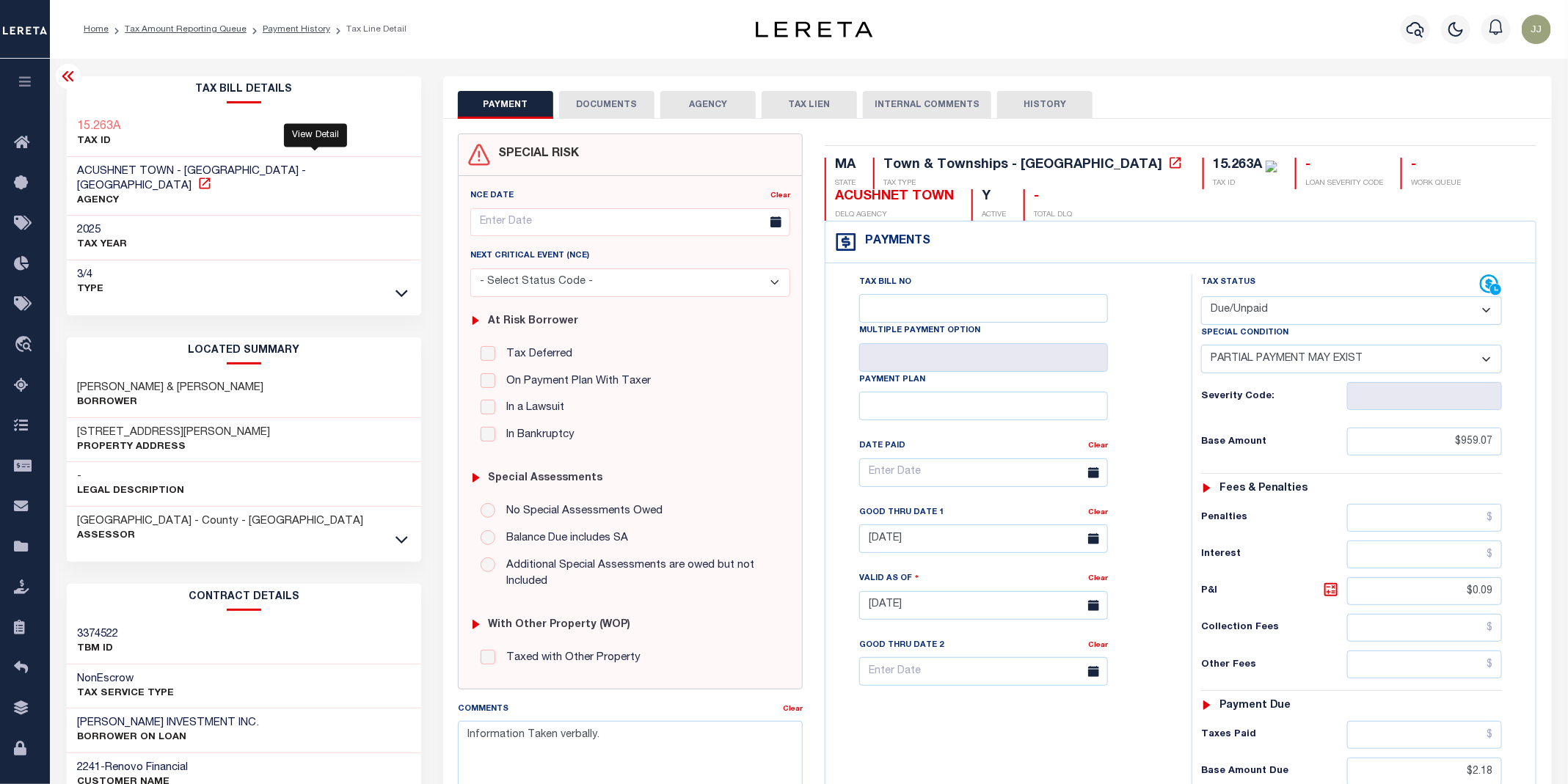
click at [212, 176] on icon at bounding box center [205, 183] width 15 height 15
